Goal: Check status: Check status

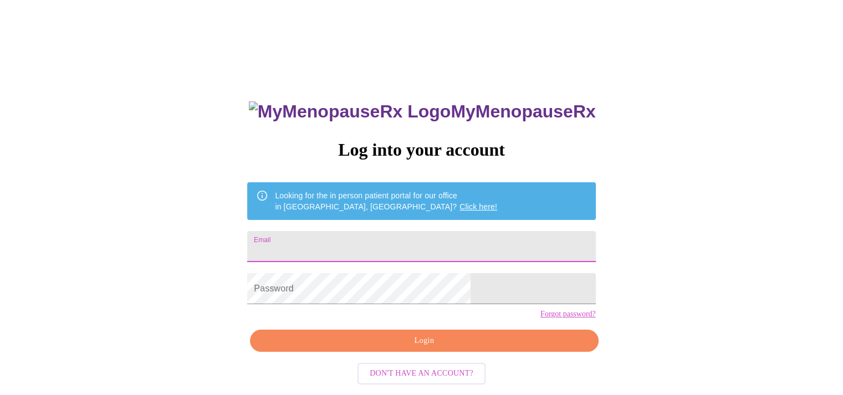
click at [424, 247] on input "Email" at bounding box center [421, 246] width 348 height 31
type input "[EMAIL_ADDRESS][DOMAIN_NAME]"
click at [399, 348] on span "Login" at bounding box center [424, 341] width 323 height 14
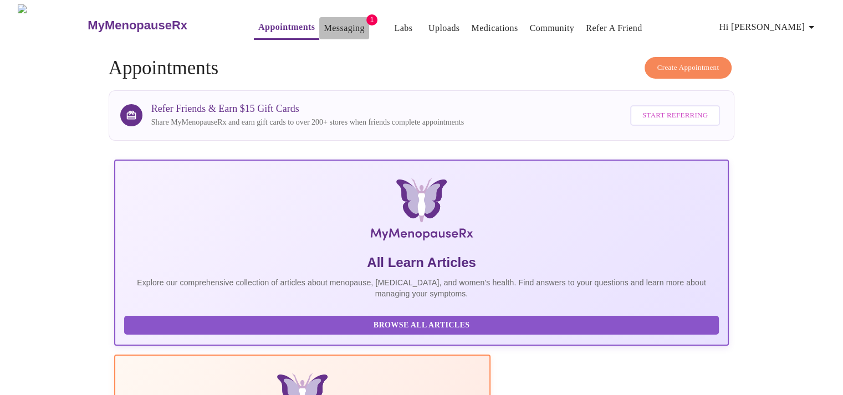
click at [335, 26] on link "Messaging" at bounding box center [344, 29] width 40 height 16
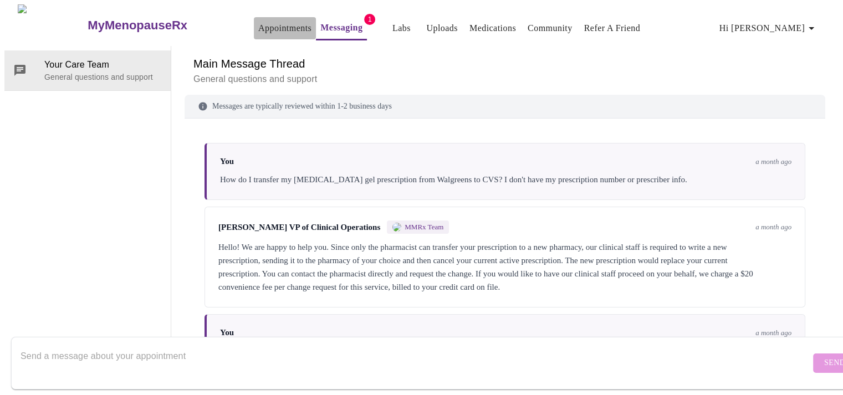
click at [258, 26] on link "Appointments" at bounding box center [284, 29] width 53 height 16
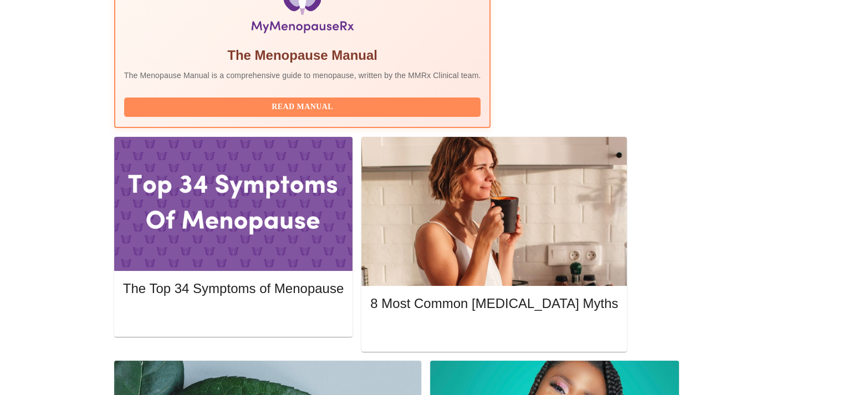
scroll to position [443, 0]
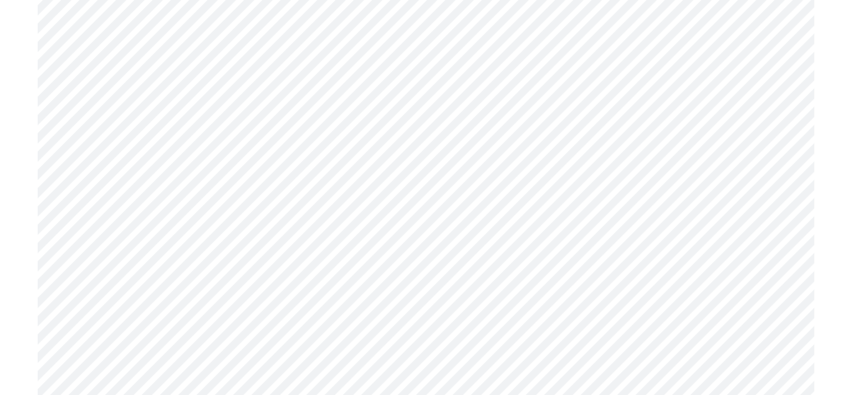
scroll to position [2331, 0]
